Goal: Task Accomplishment & Management: Use online tool/utility

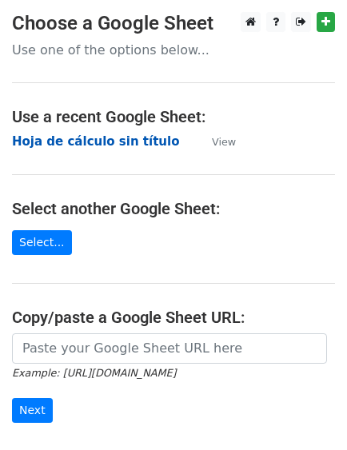
click at [99, 141] on strong "Hoja de cálculo sin título" at bounding box center [95, 141] width 167 height 14
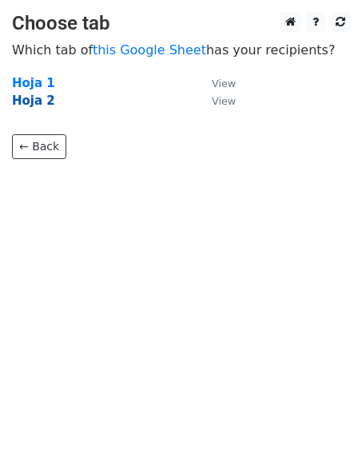
click at [46, 104] on strong "Hoja 2" at bounding box center [33, 100] width 43 height 14
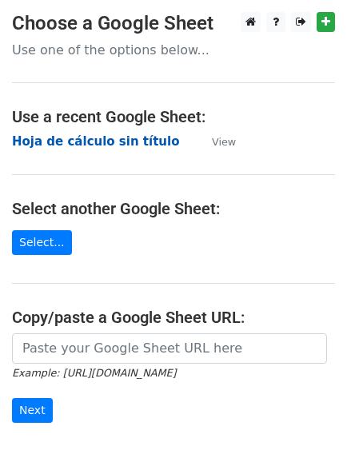
click at [147, 142] on strong "Hoja de cálculo sin título" at bounding box center [95, 141] width 167 height 14
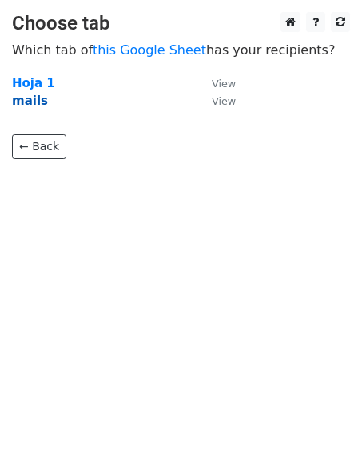
click at [36, 105] on strong "mails" at bounding box center [30, 100] width 36 height 14
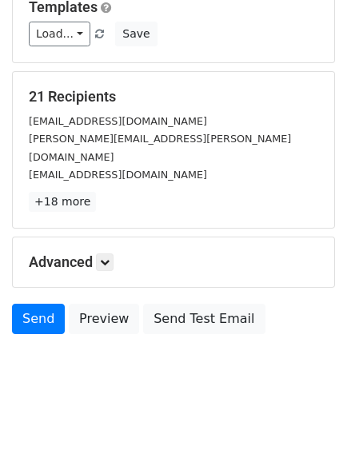
scroll to position [234, 0]
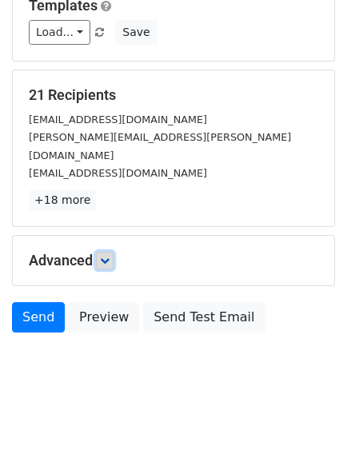
click at [106, 256] on icon at bounding box center [105, 261] width 10 height 10
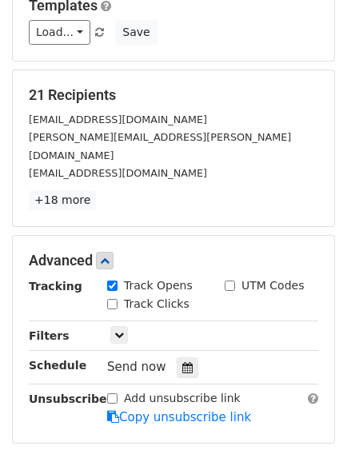
click at [113, 299] on input "Track Clicks" at bounding box center [112, 304] width 10 height 10
checkbox input "true"
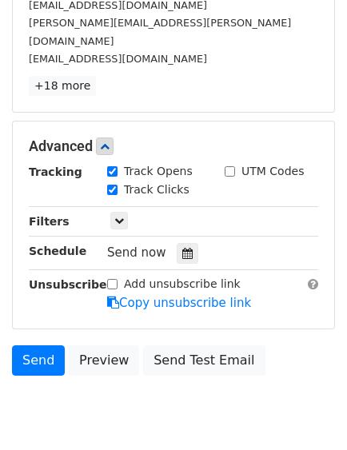
scroll to position [335, 0]
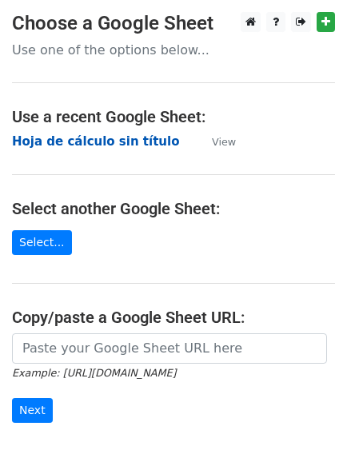
click at [133, 140] on strong "Hoja de cálculo sin título" at bounding box center [95, 141] width 167 height 14
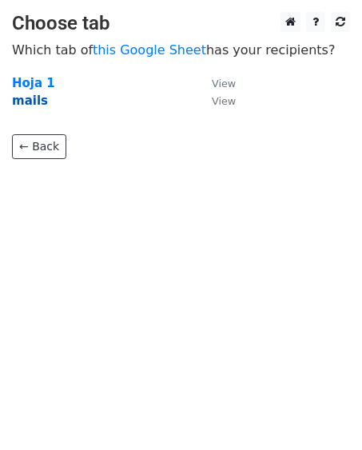
click at [36, 103] on strong "mails" at bounding box center [30, 100] width 36 height 14
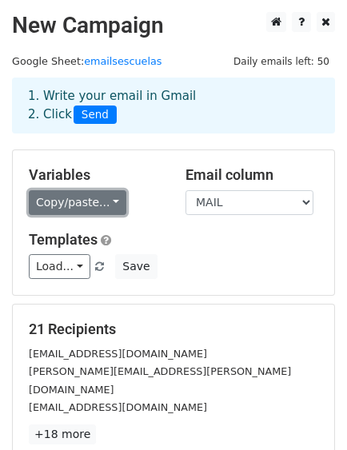
click at [109, 200] on link "Copy/paste..." at bounding box center [77, 202] width 97 height 25
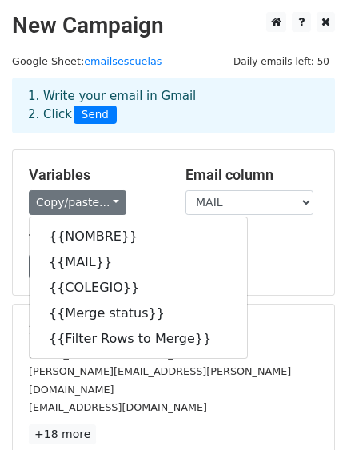
click at [145, 184] on div "Variables Copy/paste... {{NOMBRE}} {{MAIL}} {{COLEGIO}} {{Merge status}} {{Filt…" at bounding box center [95, 190] width 157 height 49
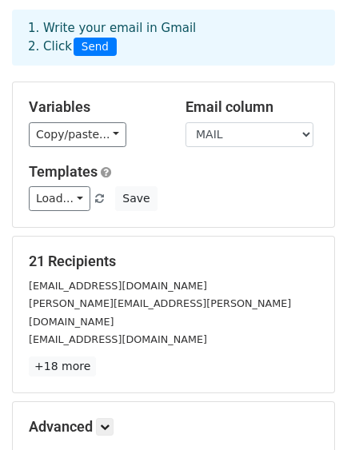
scroll to position [234, 0]
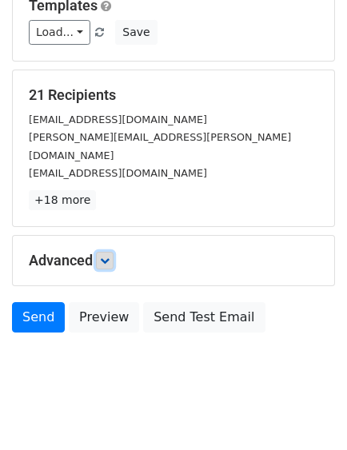
click at [105, 256] on icon at bounding box center [105, 261] width 10 height 10
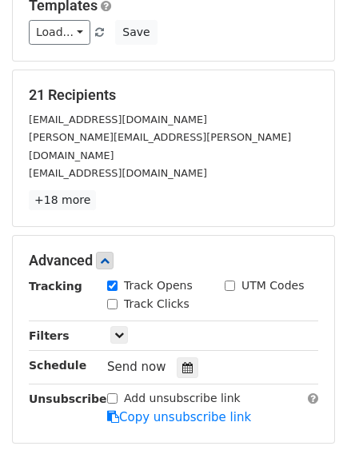
click at [111, 299] on input "Track Clicks" at bounding box center [112, 304] width 10 height 10
checkbox input "true"
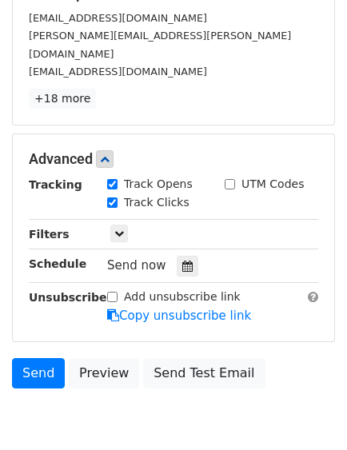
scroll to position [391, 0]
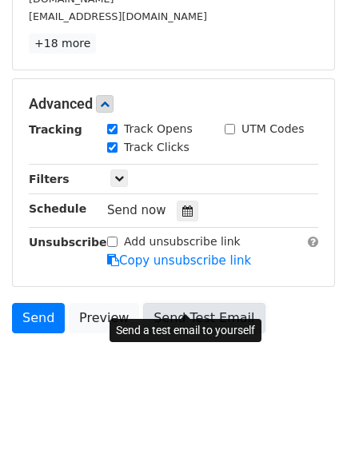
click at [206, 303] on link "Send Test Email" at bounding box center [203, 318] width 121 height 30
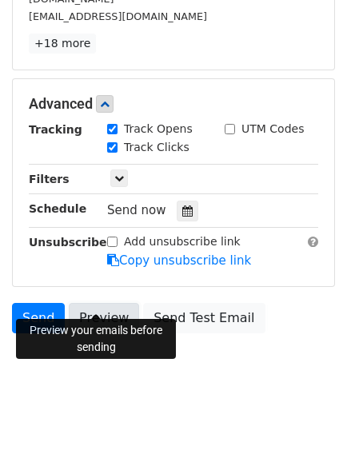
click at [105, 304] on link "Preview" at bounding box center [104, 318] width 70 height 30
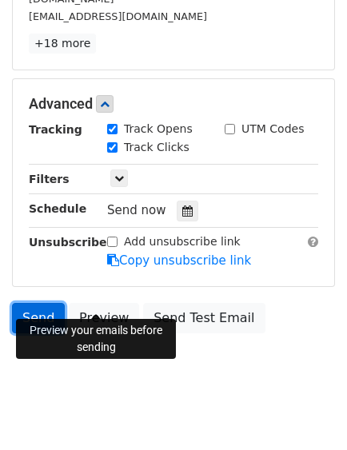
click at [34, 303] on link "Send" at bounding box center [38, 318] width 53 height 30
